Goal: Task Accomplishment & Management: Complete application form

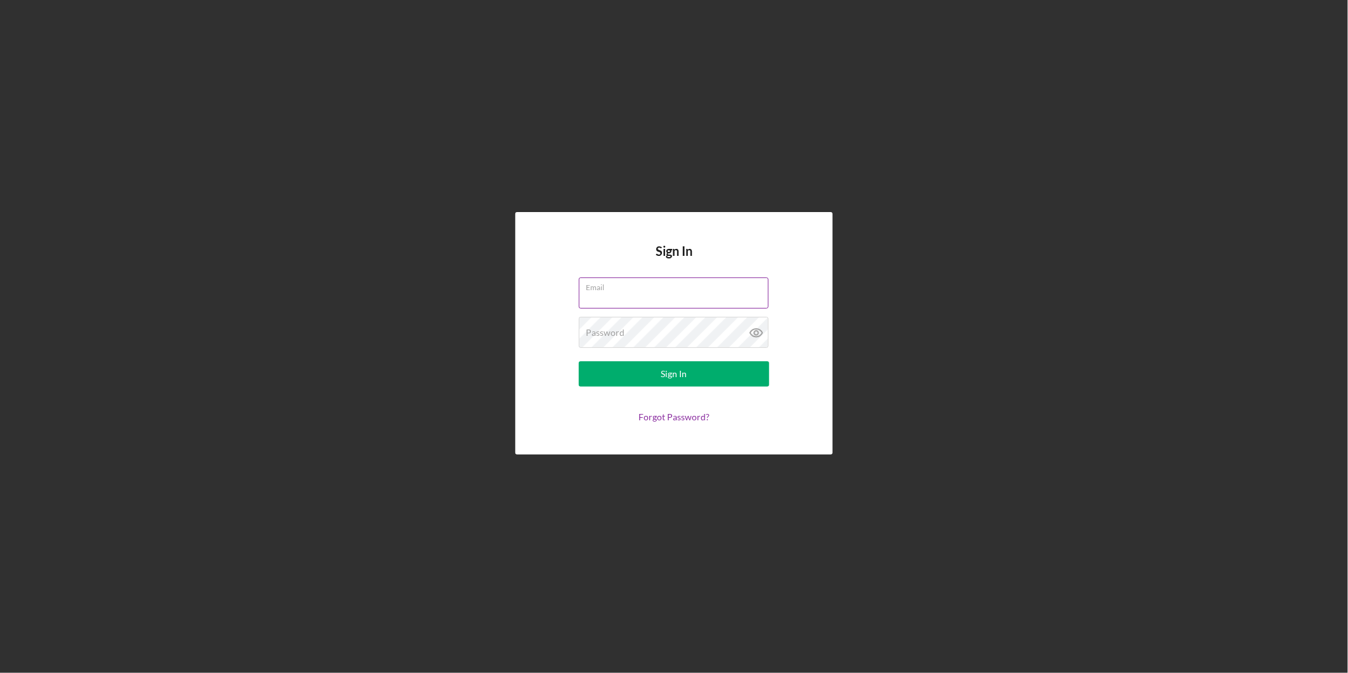
click at [619, 293] on input "Email" at bounding box center [674, 292] width 190 height 30
type input "[EMAIL_ADDRESS][DOMAIN_NAME]"
click at [646, 331] on div "Password Required" at bounding box center [674, 333] width 190 height 32
click at [579, 361] on button "Sign In" at bounding box center [674, 373] width 190 height 25
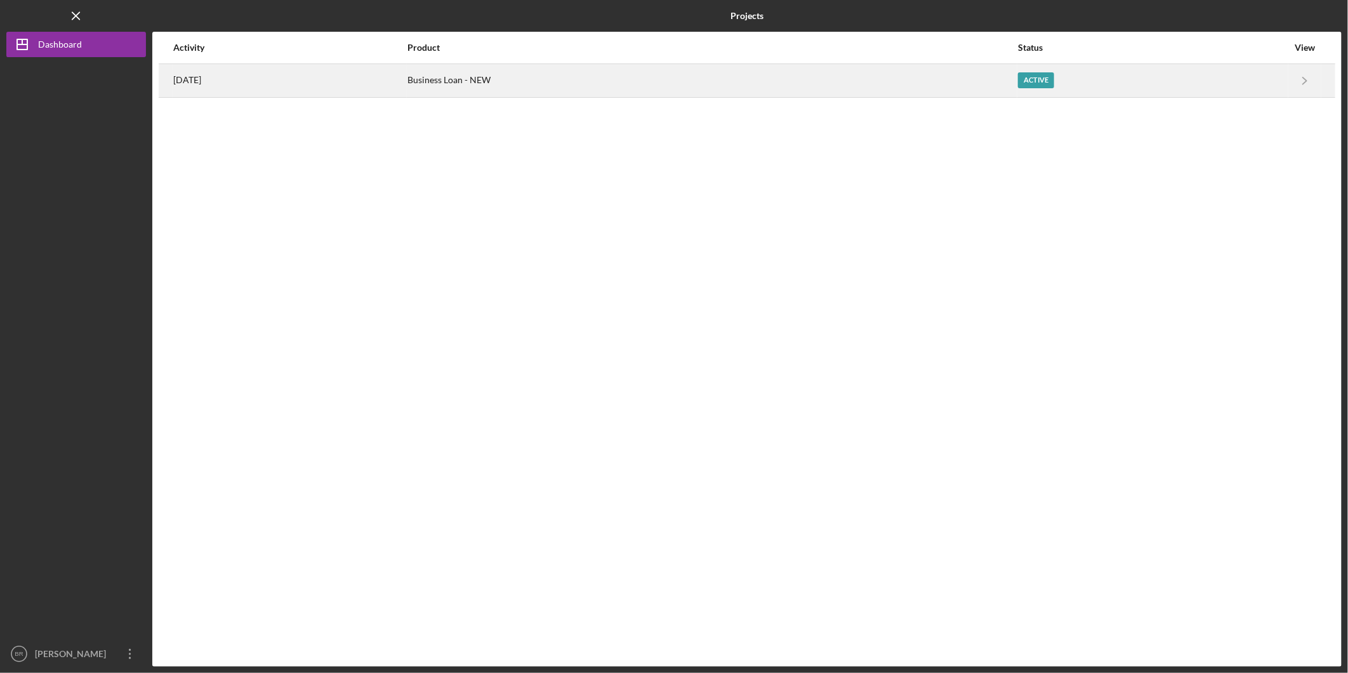
click at [406, 86] on div "[DATE]" at bounding box center [289, 81] width 233 height 32
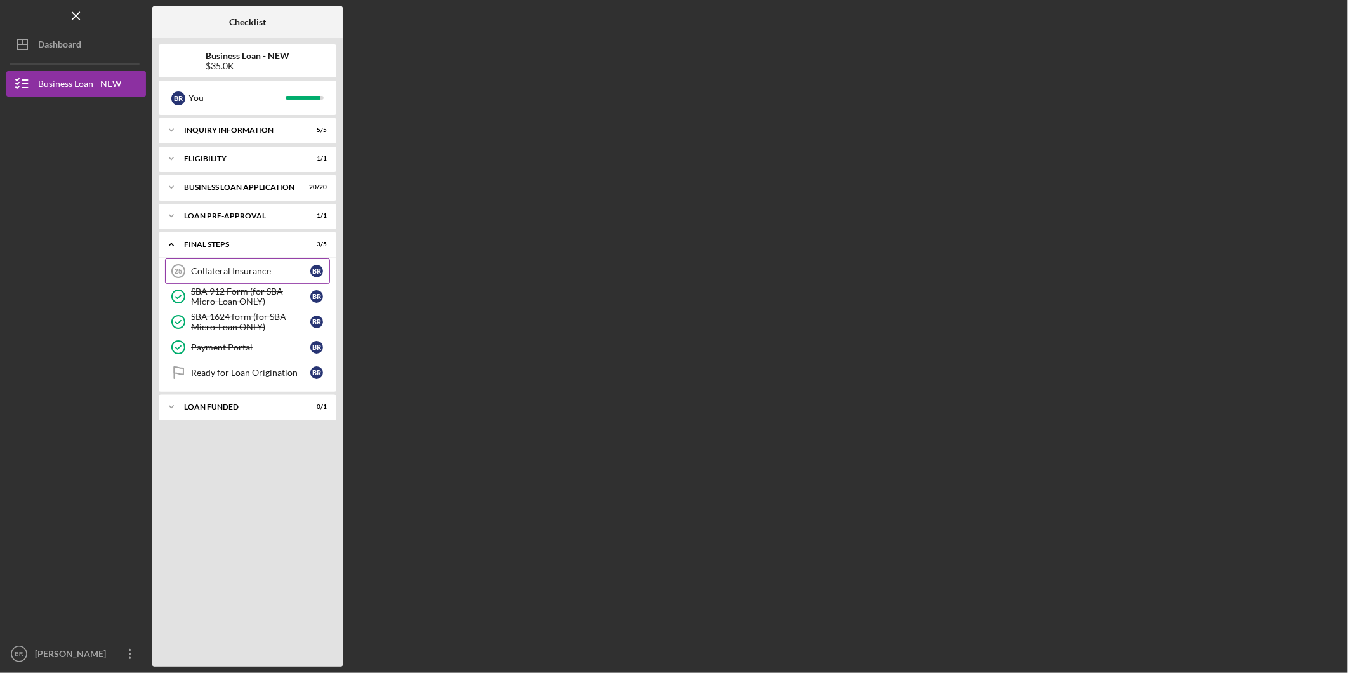
click at [259, 271] on div "Collateral Insurance" at bounding box center [250, 271] width 119 height 10
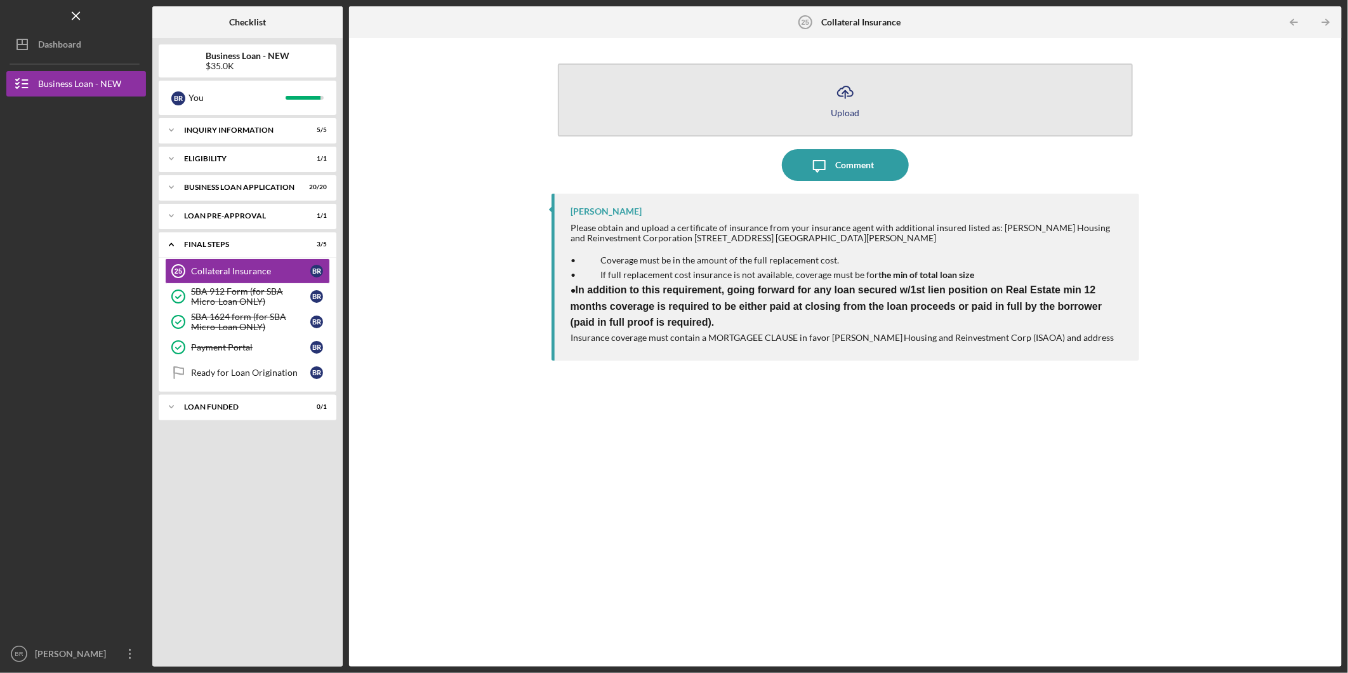
click at [849, 108] on div "Upload" at bounding box center [845, 113] width 29 height 10
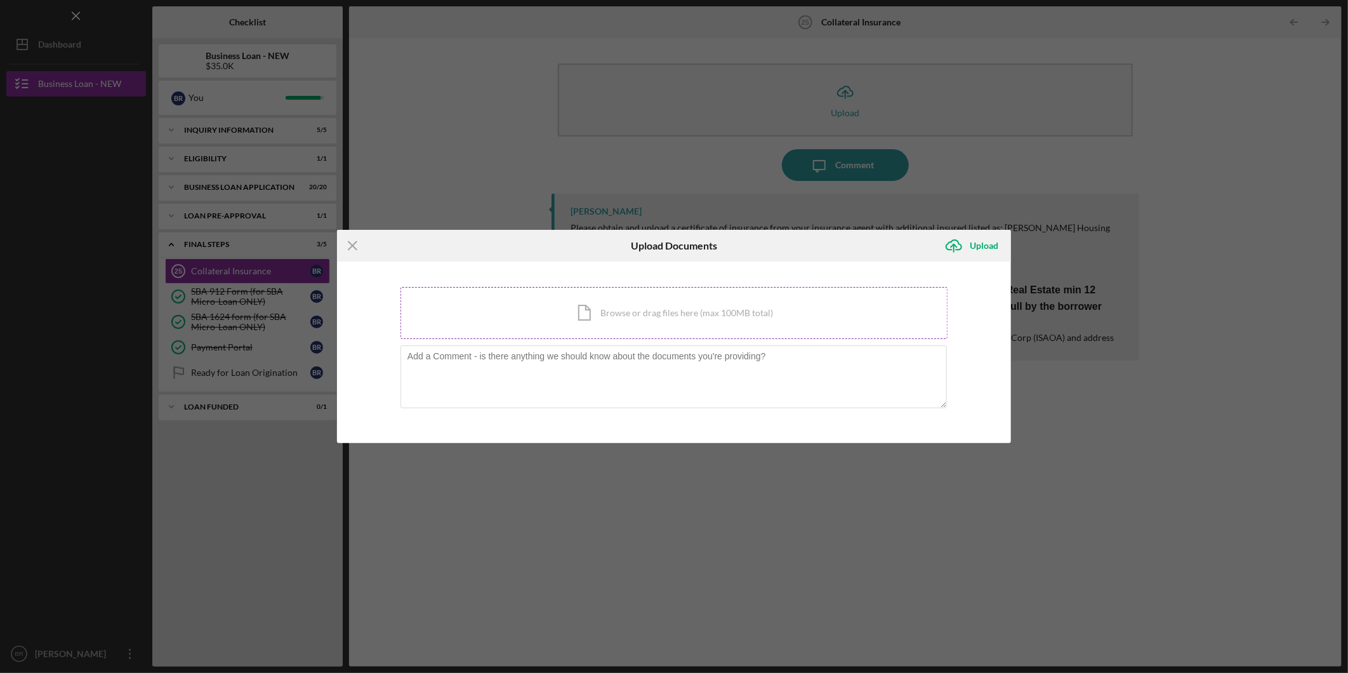
click at [732, 315] on div "Icon/Document Browse or drag files here (max 100MB total) Tap to choose files o…" at bounding box center [674, 313] width 547 height 52
click at [623, 309] on div "Icon/Document Browse or drag files here (max 100MB total) Tap to choose files o…" at bounding box center [674, 313] width 547 height 52
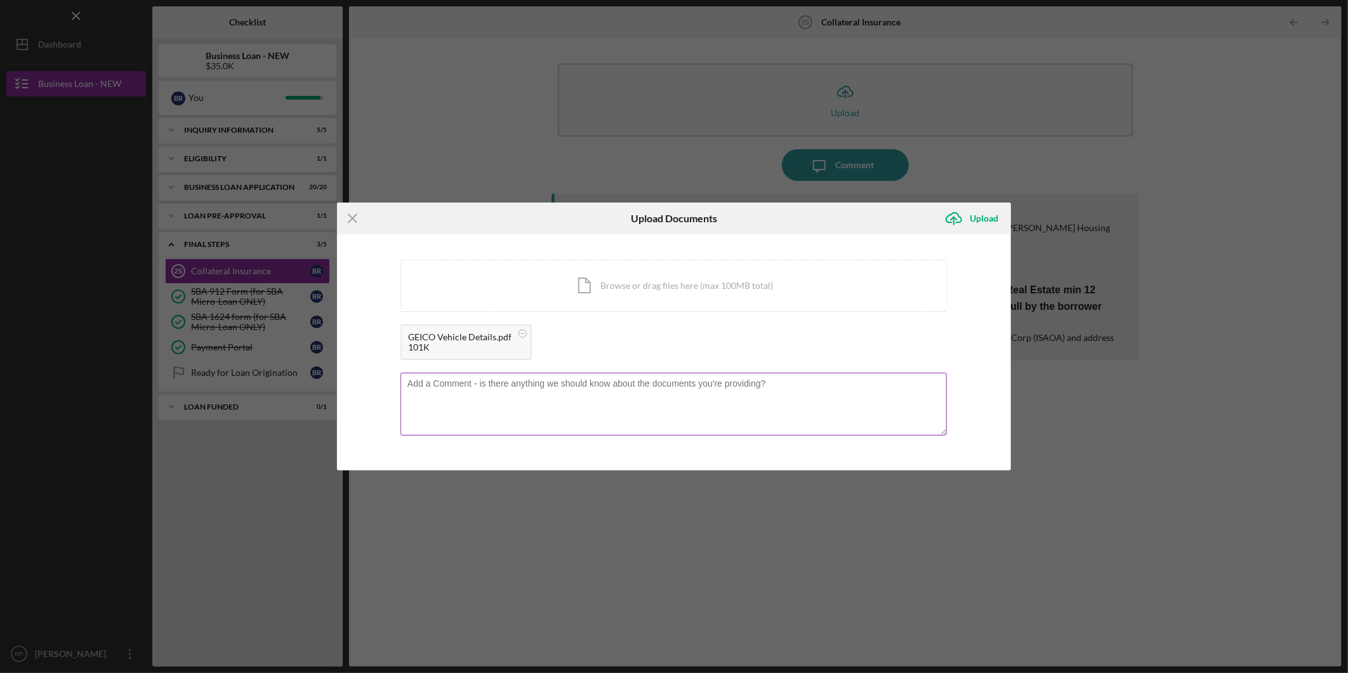
click at [458, 406] on textarea at bounding box center [674, 404] width 547 height 62
click at [654, 381] on textarea "This is the quote for insurance we received from Geico" at bounding box center [674, 404] width 547 height 62
type textarea "This is the quote for insurance we received from Geico."
click at [993, 215] on div "Upload" at bounding box center [984, 218] width 29 height 25
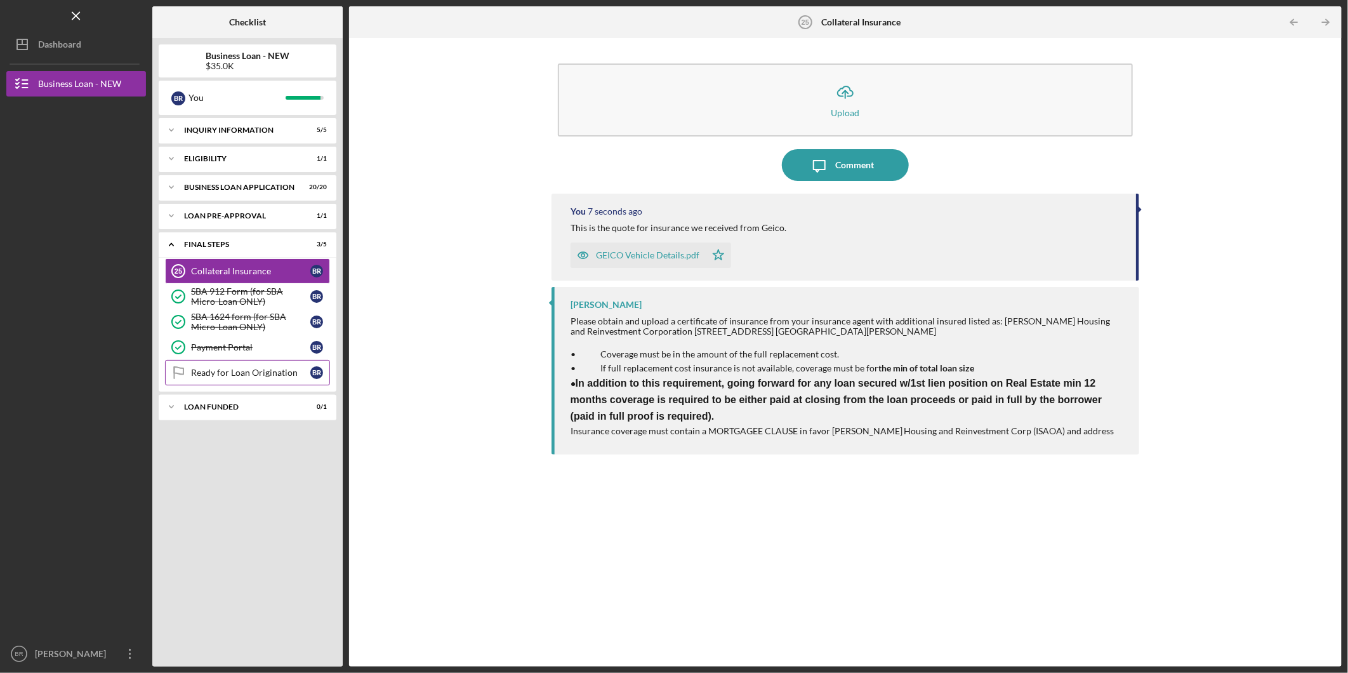
click at [243, 371] on div "Ready for Loan Origination" at bounding box center [250, 373] width 119 height 10
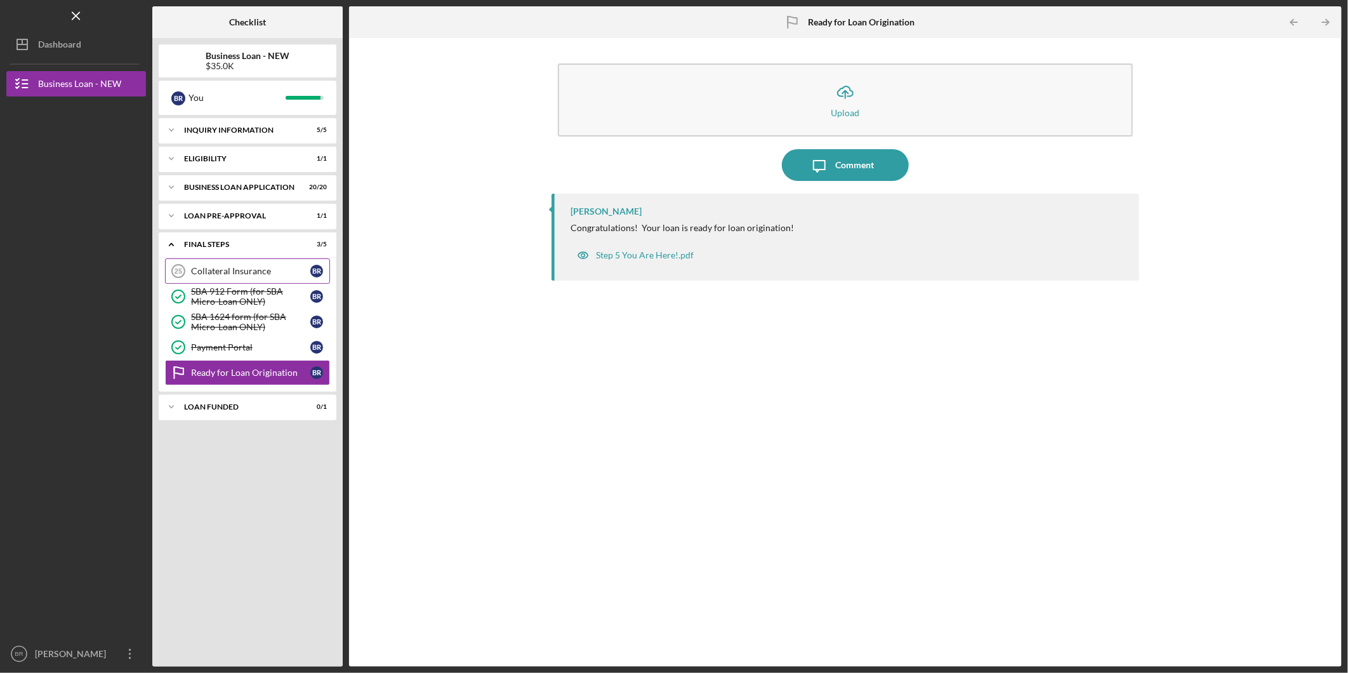
click at [236, 269] on div "Collateral Insurance" at bounding box center [250, 271] width 119 height 10
